Goal: Task Accomplishment & Management: Manage account settings

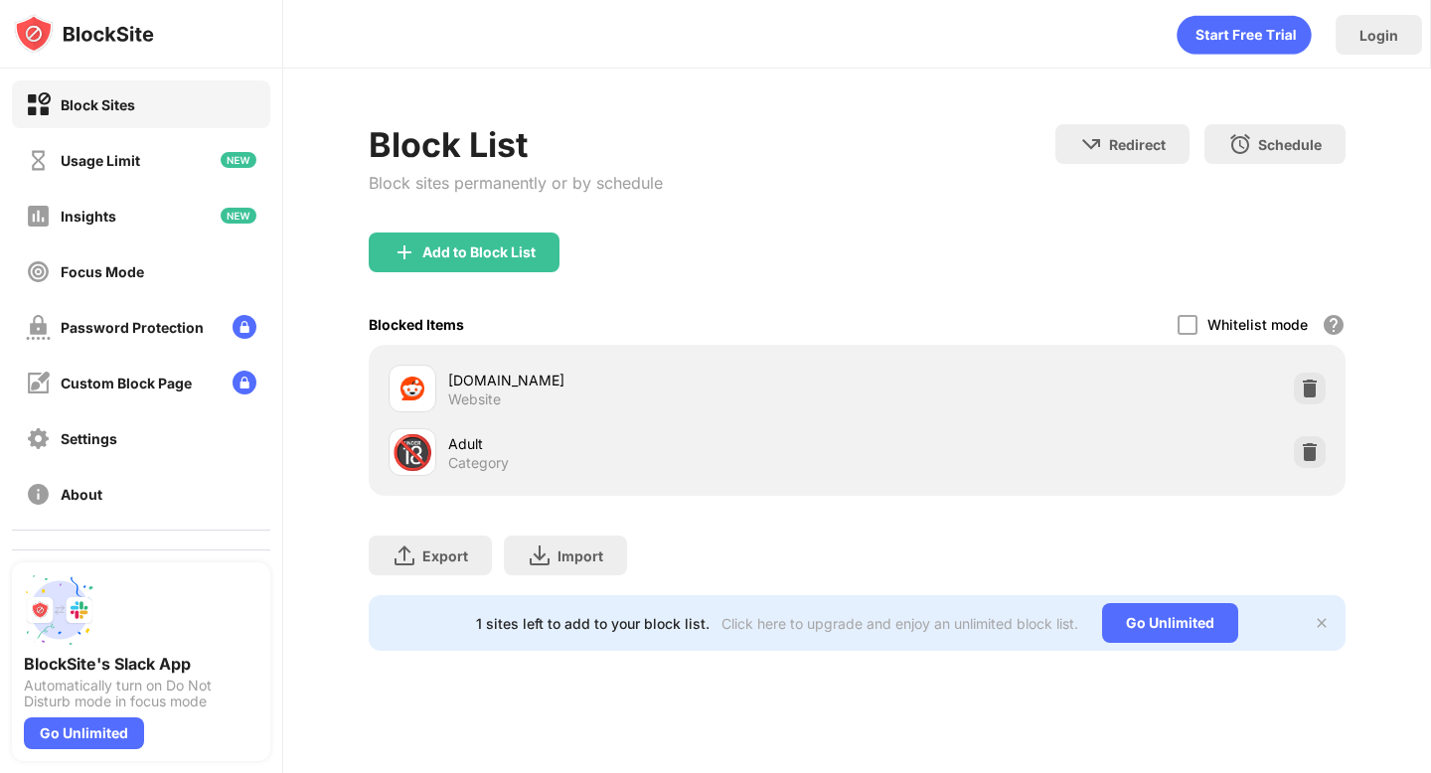
click at [1283, 463] on div "🔞 Adult Category" at bounding box center [857, 452] width 952 height 64
click at [1296, 457] on div at bounding box center [1310, 452] width 32 height 32
